Goal: Task Accomplishment & Management: Use online tool/utility

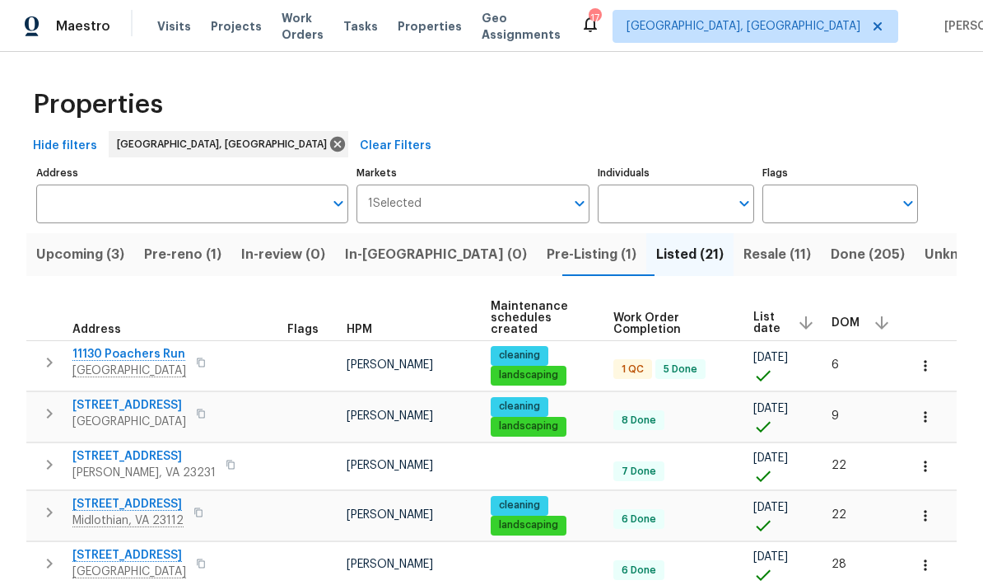
click at [686, 253] on span "Resale (11)" at bounding box center [778, 254] width 68 height 23
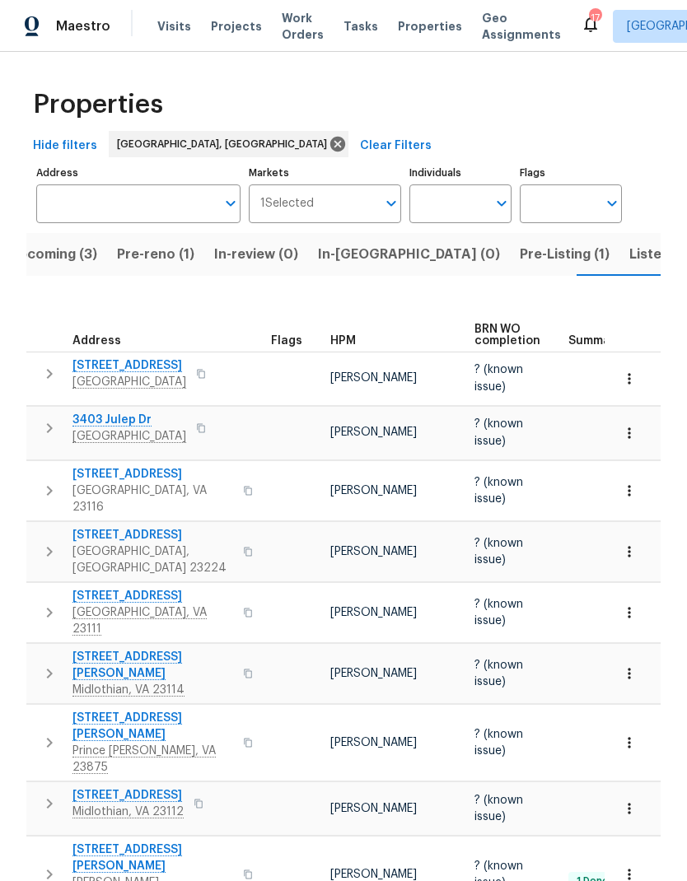
scroll to position [0, 28]
click at [519, 260] on span "Pre-Listing (1)" at bounding box center [564, 254] width 90 height 23
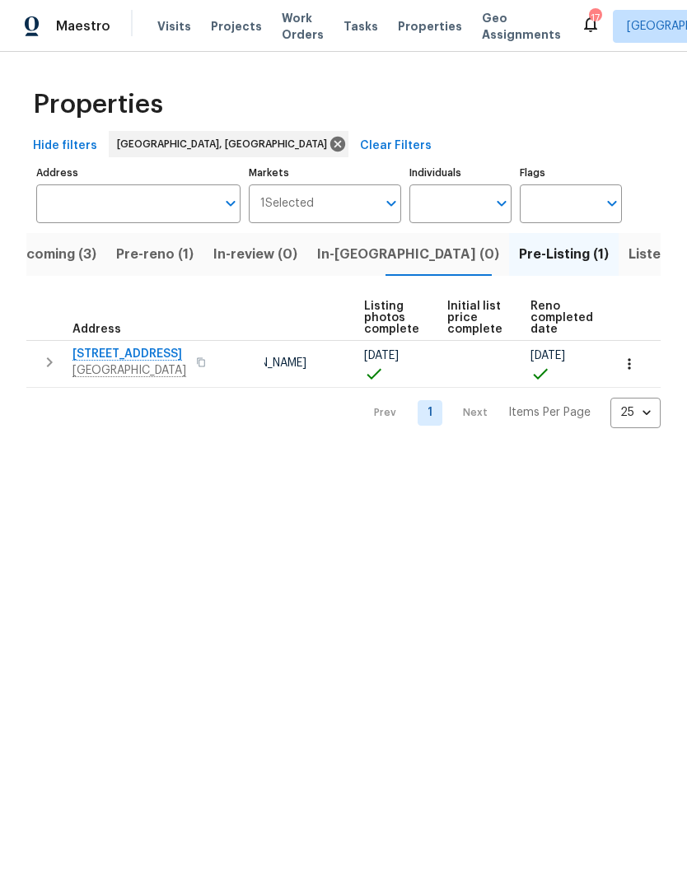
scroll to position [0, 110]
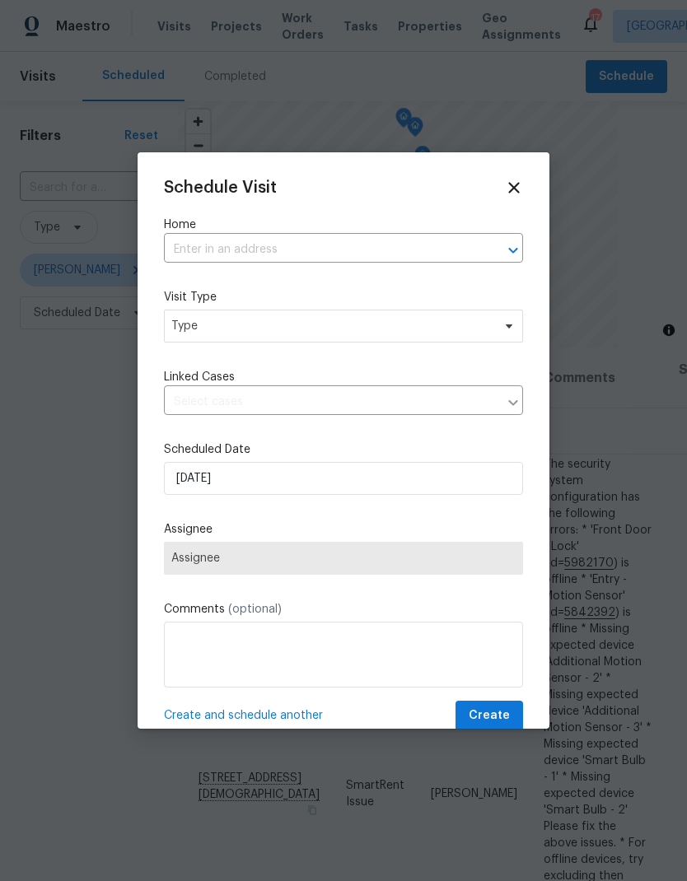
click at [465, 250] on input "text" at bounding box center [320, 250] width 313 height 26
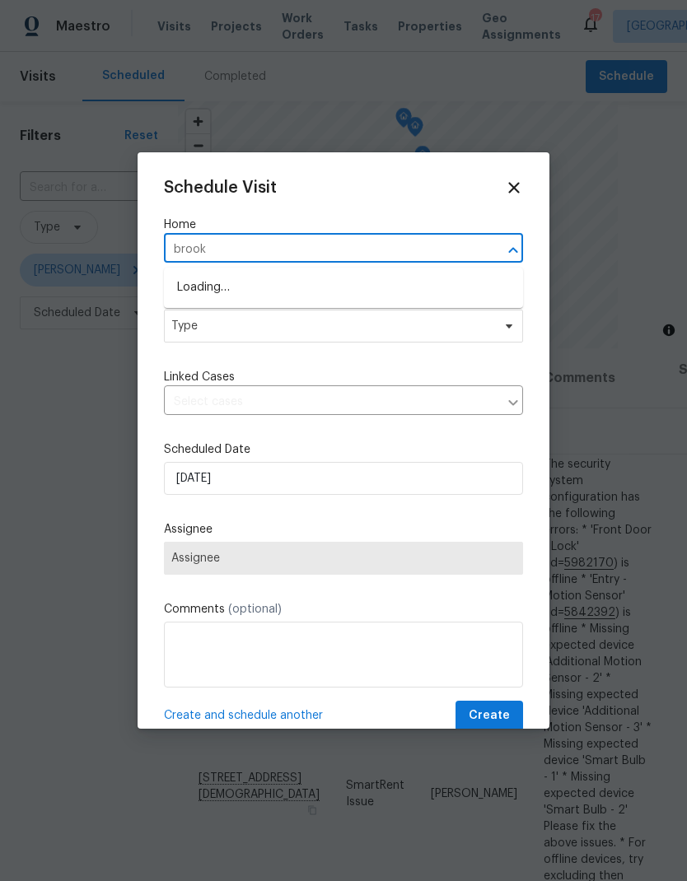
type input "brookl"
click at [203, 299] on li "1320 Brookland Pkwy, Richmond, VA 23227" at bounding box center [343, 288] width 359 height 28
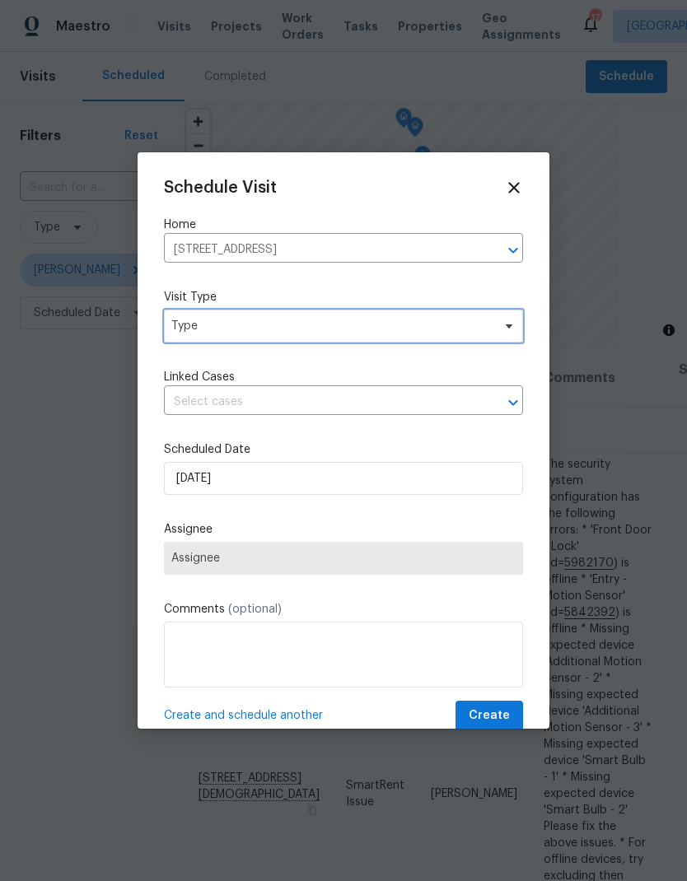
click at [183, 329] on span "Type" at bounding box center [331, 326] width 320 height 16
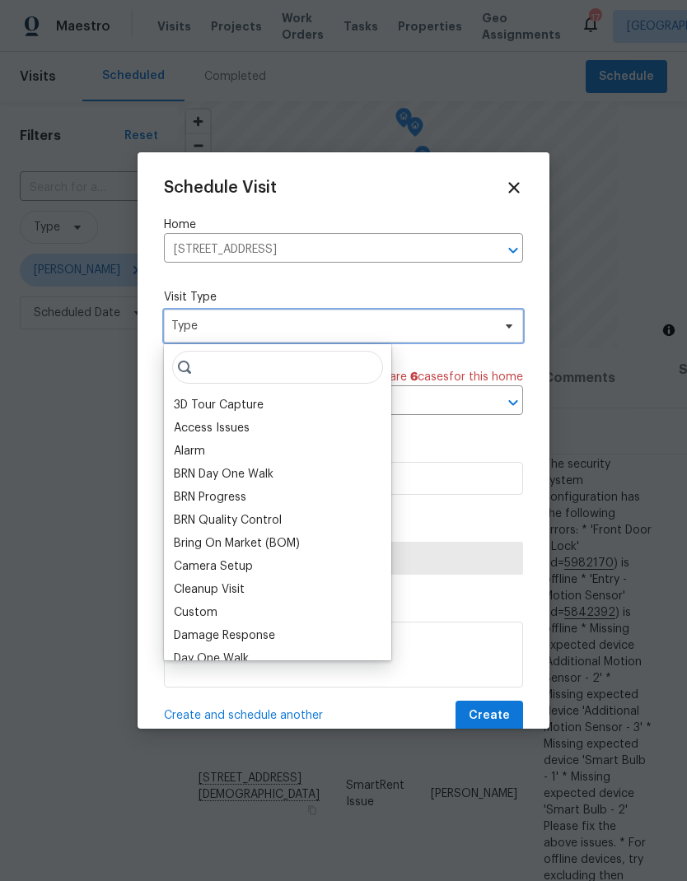
click at [185, 332] on span "Type" at bounding box center [331, 326] width 320 height 16
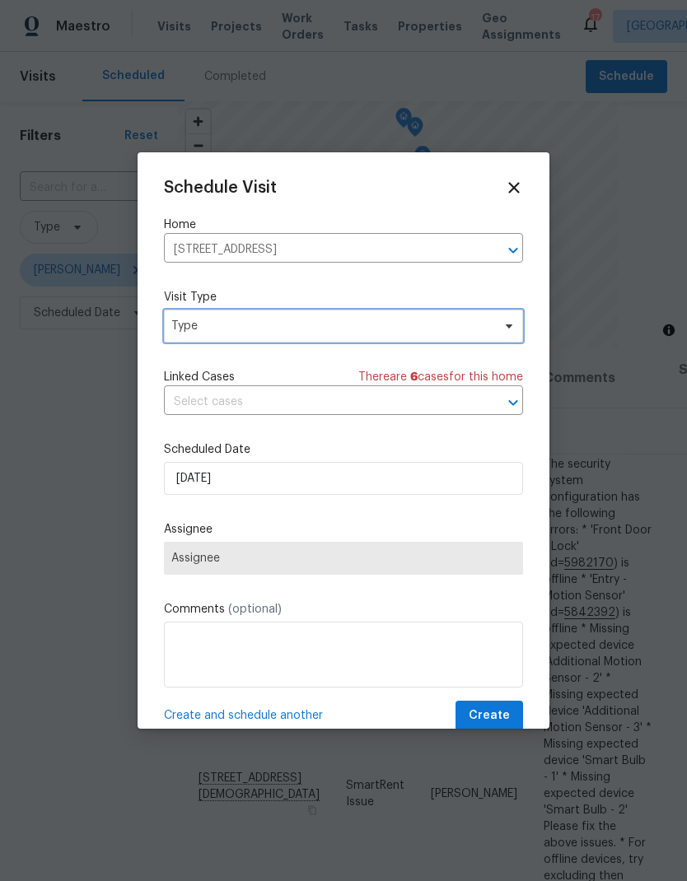
click at [190, 334] on span "Type" at bounding box center [331, 326] width 320 height 16
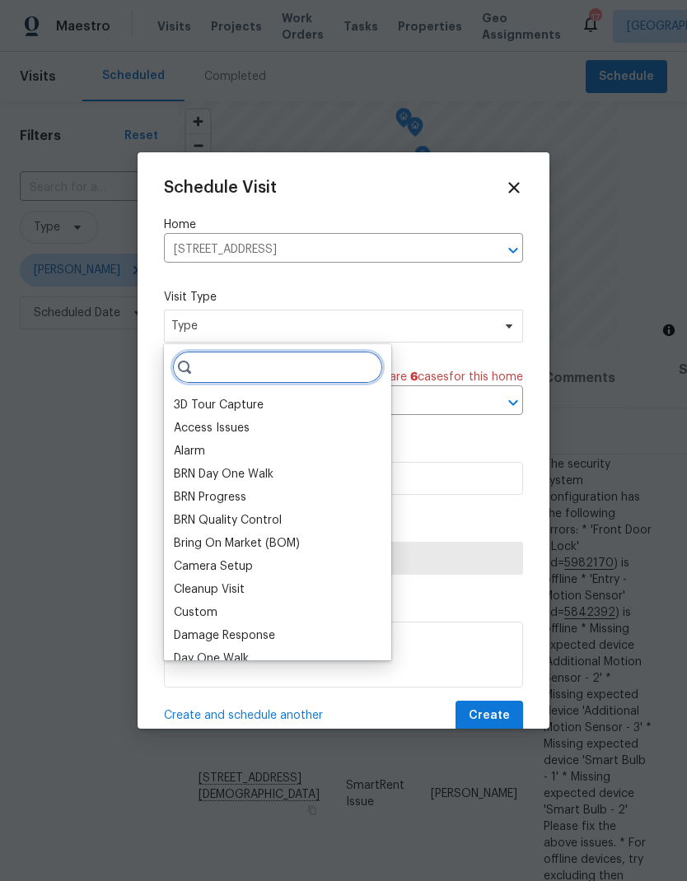
click at [218, 360] on input "search" at bounding box center [277, 367] width 211 height 33
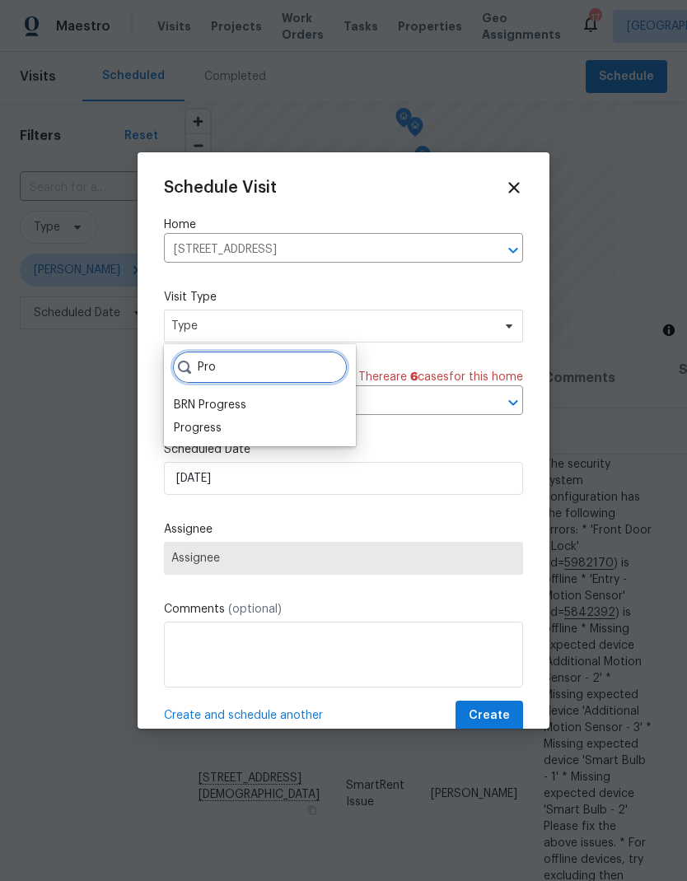
type input "Pro"
click at [189, 423] on div "Progress" at bounding box center [198, 428] width 48 height 16
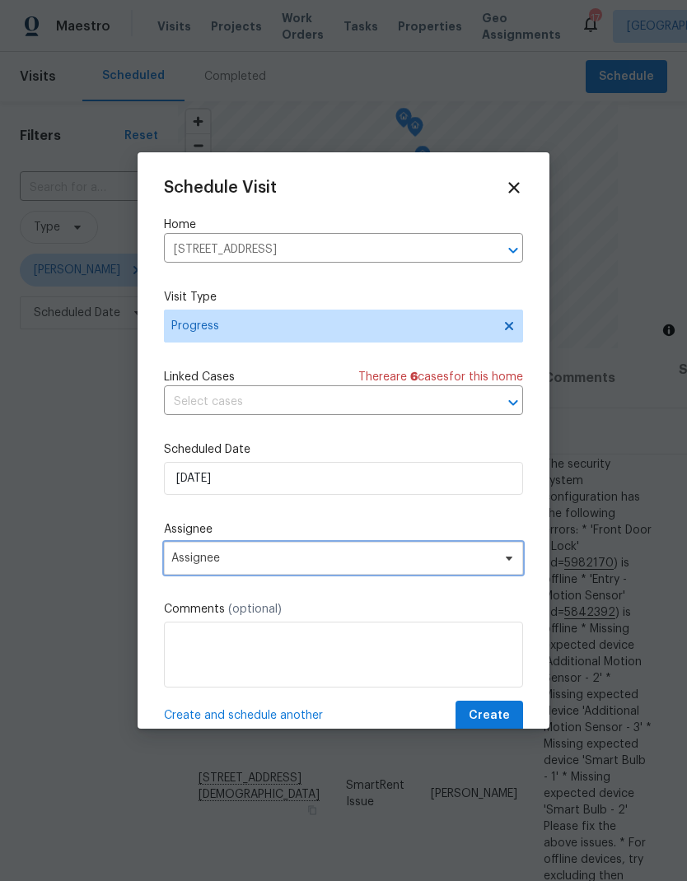
click at [179, 563] on span "Assignee" at bounding box center [332, 558] width 323 height 13
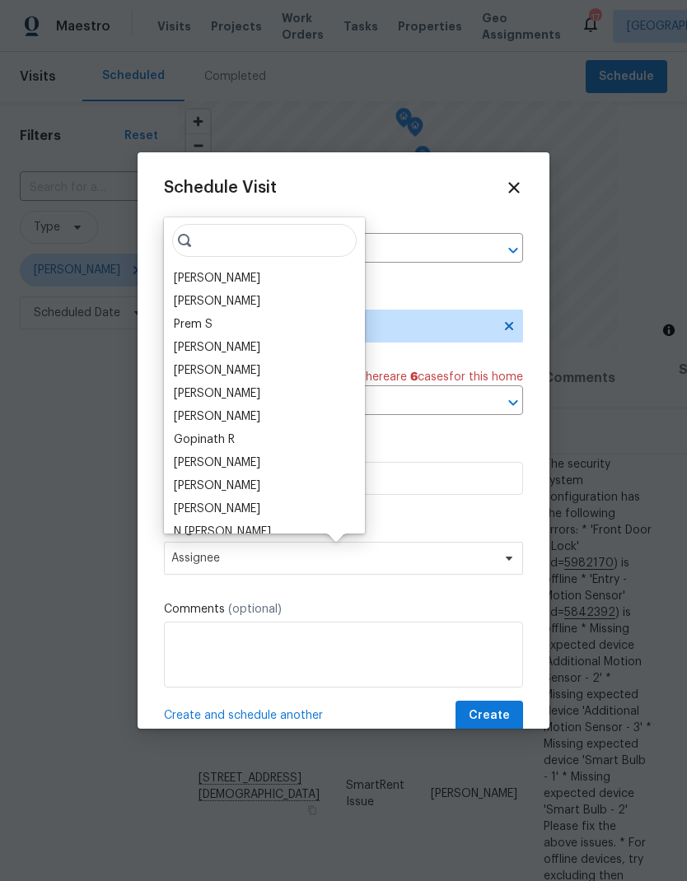
click at [199, 272] on div "[PERSON_NAME]" at bounding box center [217, 278] width 86 height 16
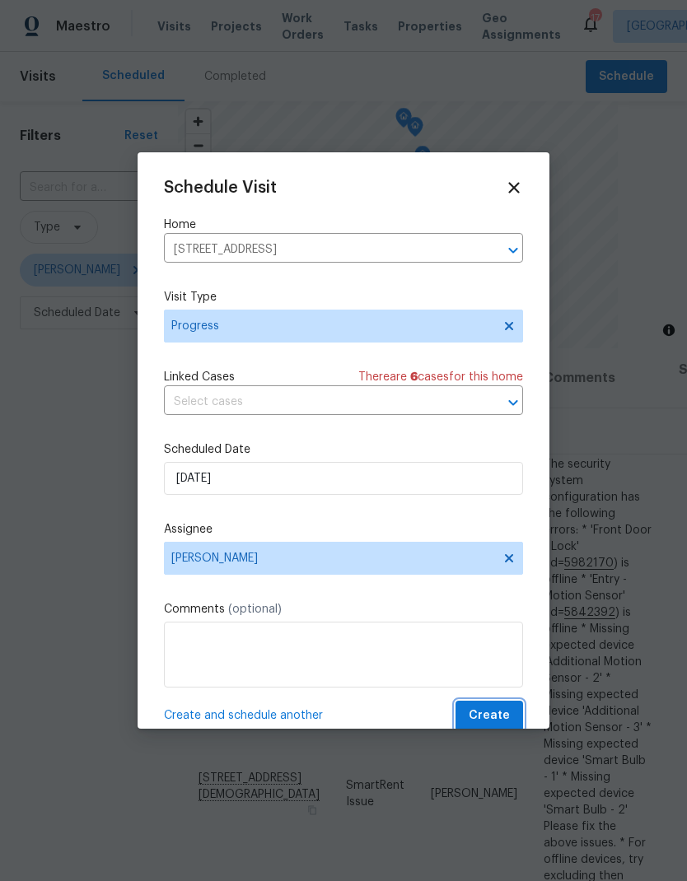
click at [512, 717] on button "Create" at bounding box center [489, 716] width 68 height 30
